Goal: Check status: Check status

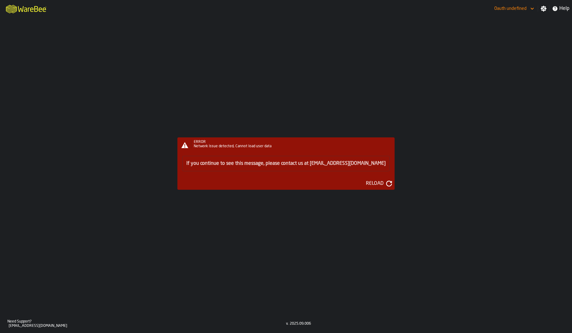
click at [418, 41] on div "ERROR Network issue detected, Cannot load user data If you continue to see this…" at bounding box center [286, 166] width 572 height 298
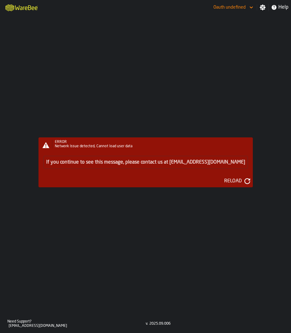
click at [45, 159] on div "ERROR Network issue detected, Cannot load user data If you continue to see this…" at bounding box center [145, 165] width 291 height 300
